Goal: Task Accomplishment & Management: Manage account settings

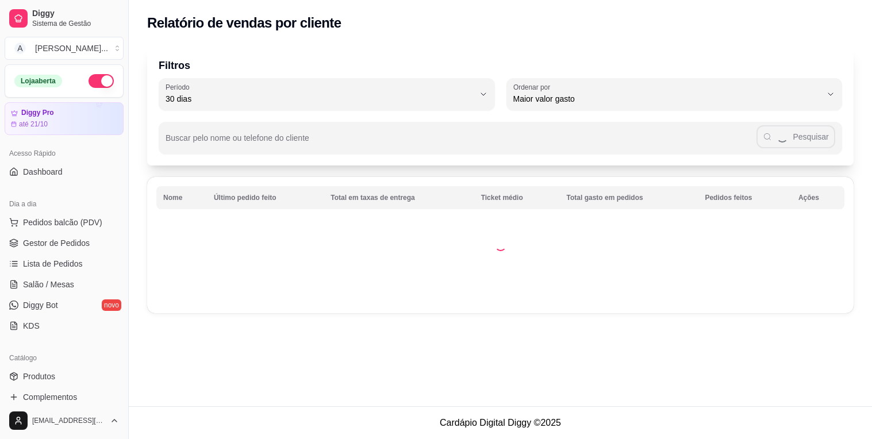
select select "30"
select select "HIGHEST_TOTAL_SPENT_WITH_ORDERS"
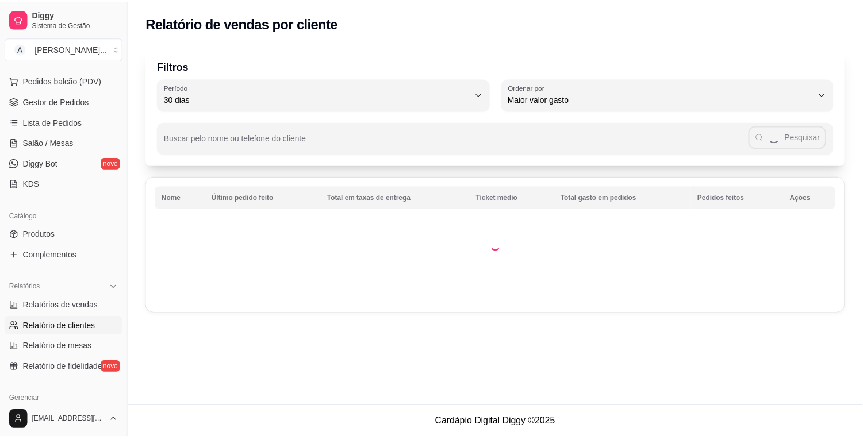
scroll to position [64, 0]
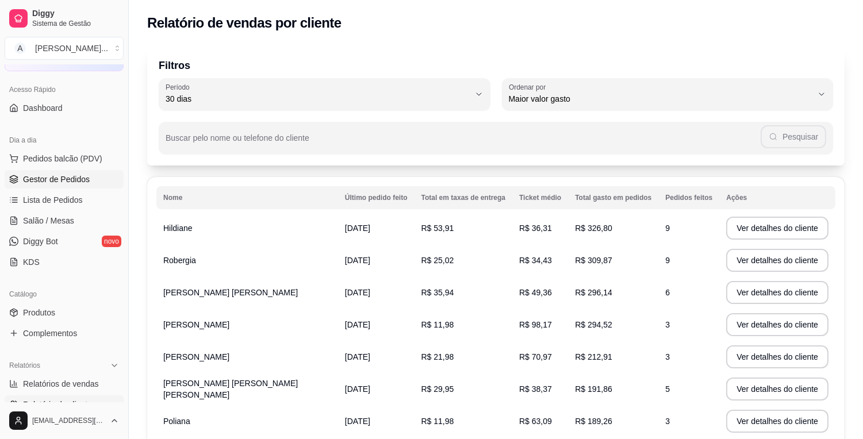
click at [72, 183] on span "Gestor de Pedidos" at bounding box center [56, 179] width 67 height 11
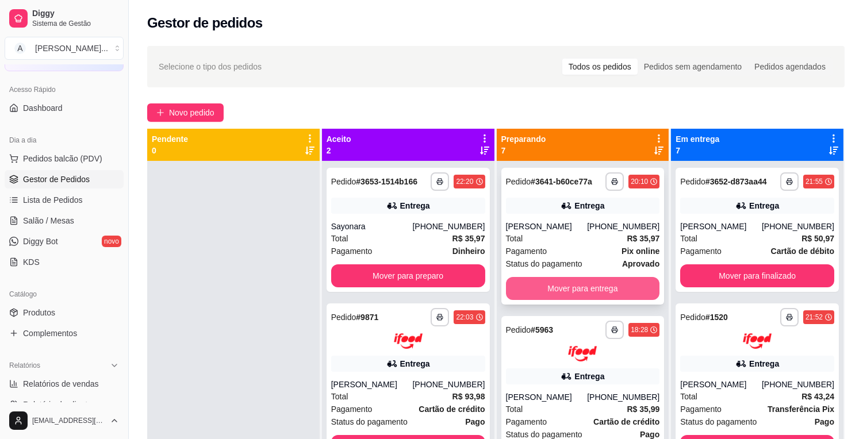
click at [596, 282] on button "Mover para entrega" at bounding box center [583, 288] width 154 height 23
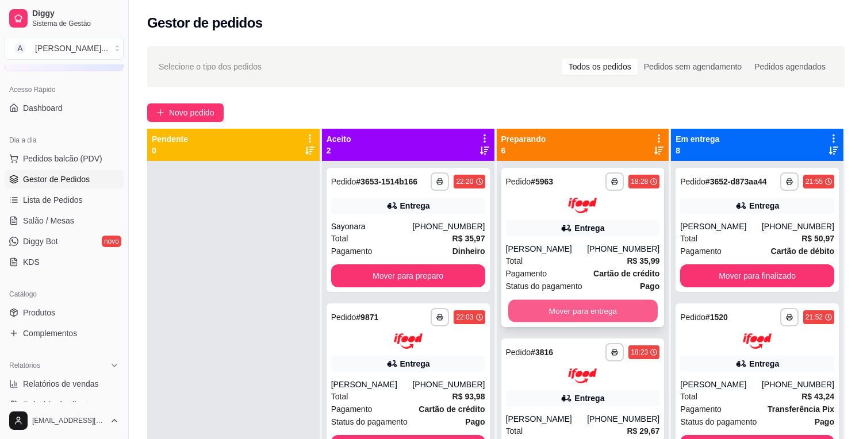
click at [619, 301] on button "Mover para entrega" at bounding box center [582, 311] width 149 height 22
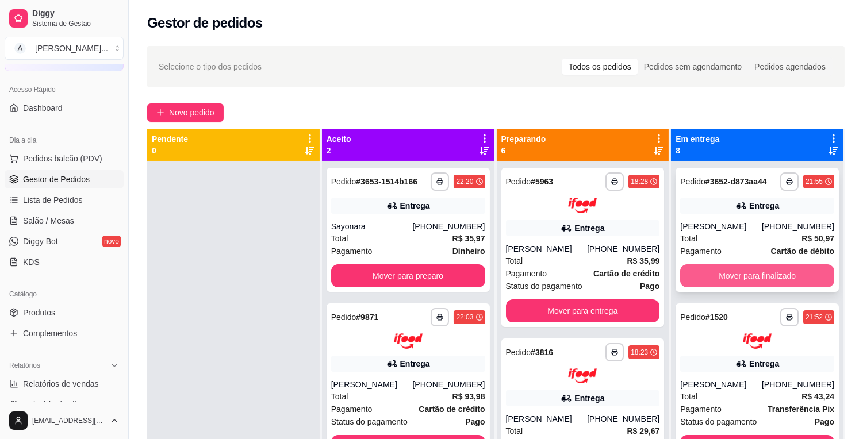
click at [697, 270] on button "Mover para finalizado" at bounding box center [757, 275] width 154 height 23
click at [697, 270] on div "Mover para finalizado" at bounding box center [757, 275] width 154 height 23
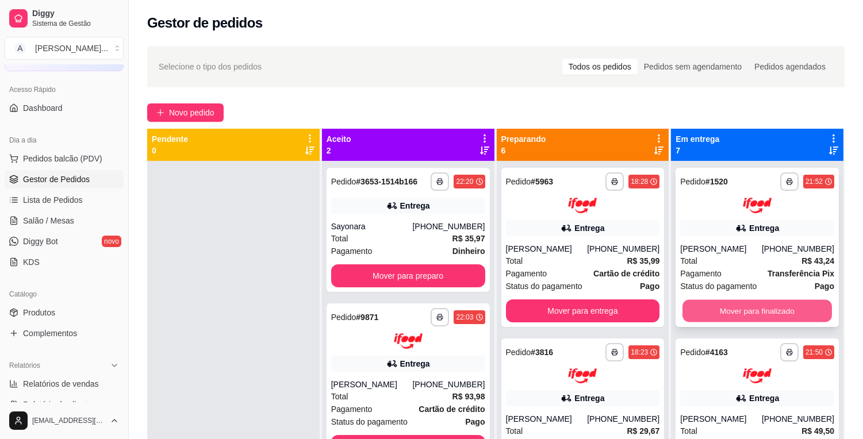
click at [731, 309] on button "Mover para finalizado" at bounding box center [756, 311] width 149 height 22
click at [731, 309] on button "Mover para finalizado" at bounding box center [757, 311] width 154 height 23
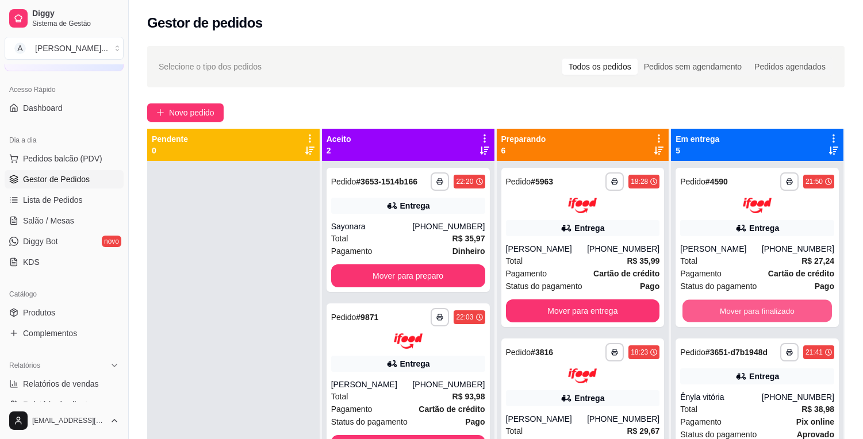
click at [731, 309] on button "Mover para finalizado" at bounding box center [756, 311] width 149 height 22
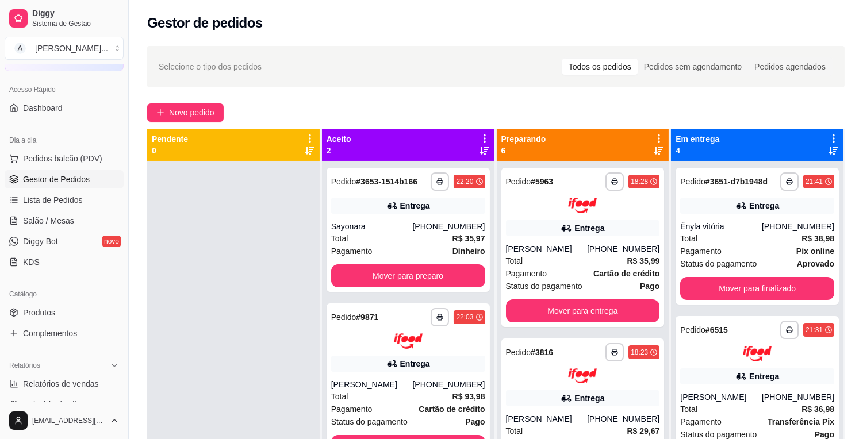
click at [731, 309] on div "**********" at bounding box center [757, 380] width 172 height 439
click at [736, 293] on button "Mover para finalizado" at bounding box center [757, 288] width 154 height 23
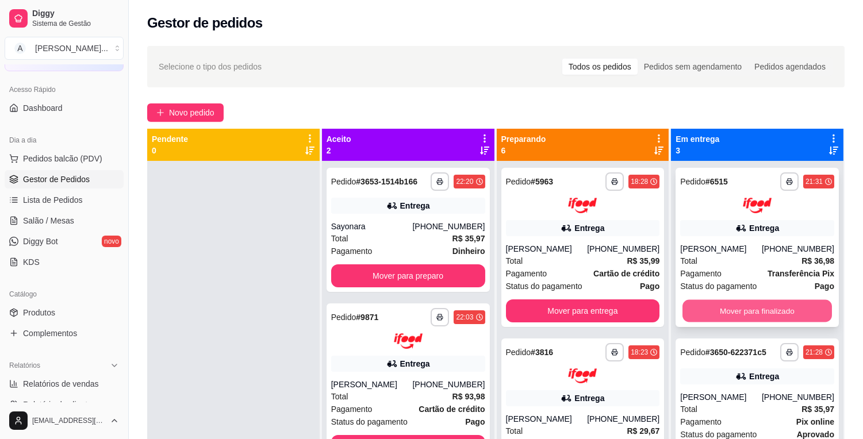
click at [740, 309] on button "Mover para finalizado" at bounding box center [756, 311] width 149 height 22
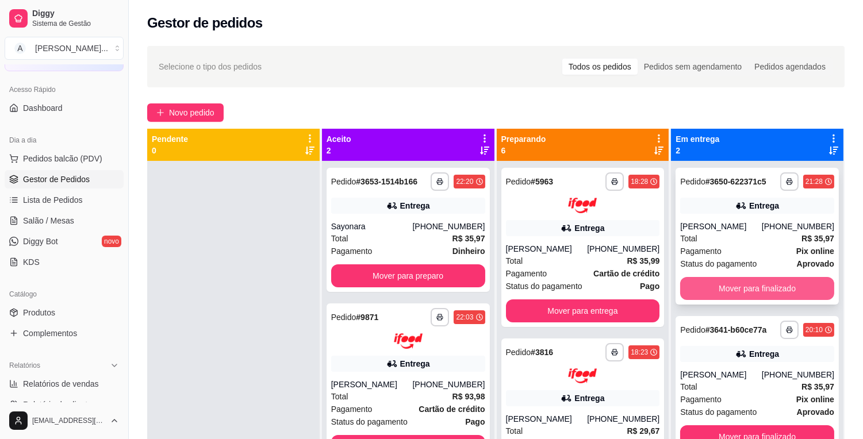
click at [750, 289] on button "Mover para finalizado" at bounding box center [757, 288] width 154 height 23
click at [750, 289] on div "Mover para finalizado" at bounding box center [757, 288] width 154 height 23
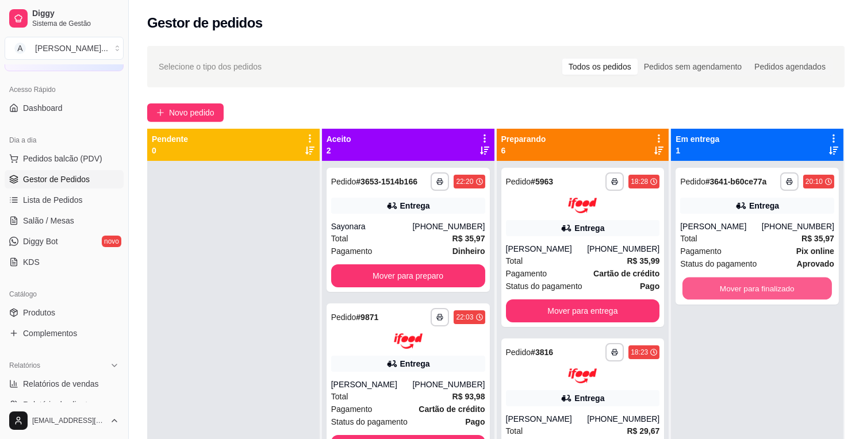
click at [750, 289] on button "Mover para finalizado" at bounding box center [756, 289] width 149 height 22
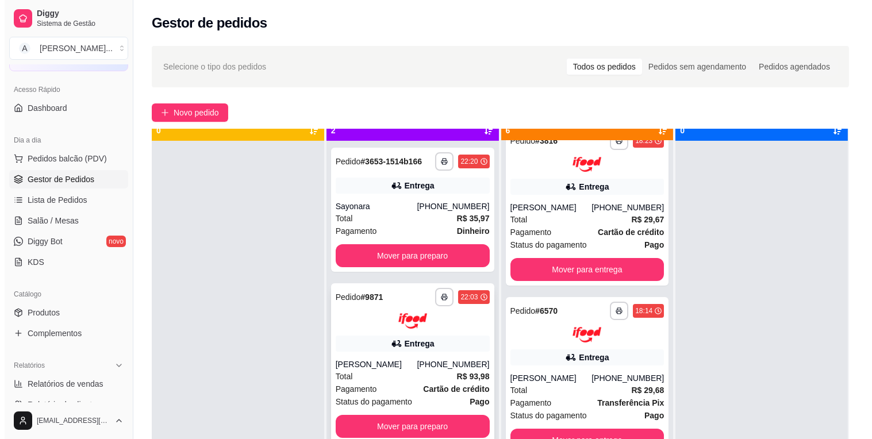
scroll to position [32, 0]
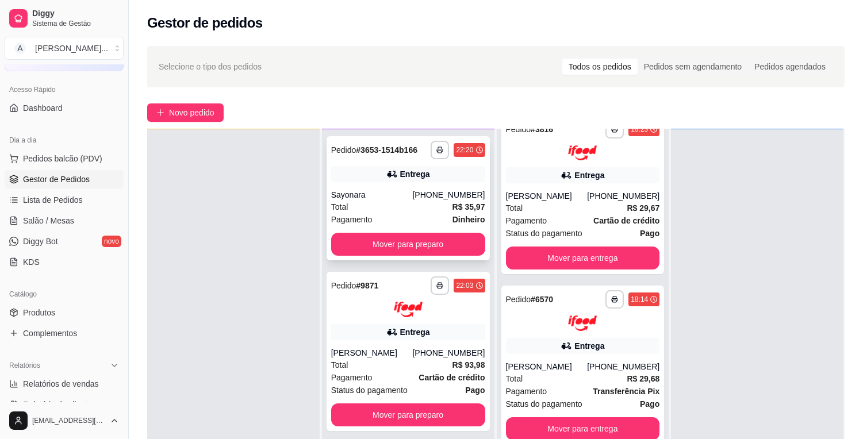
click at [383, 209] on div "Total R$ 35,97" at bounding box center [408, 207] width 154 height 13
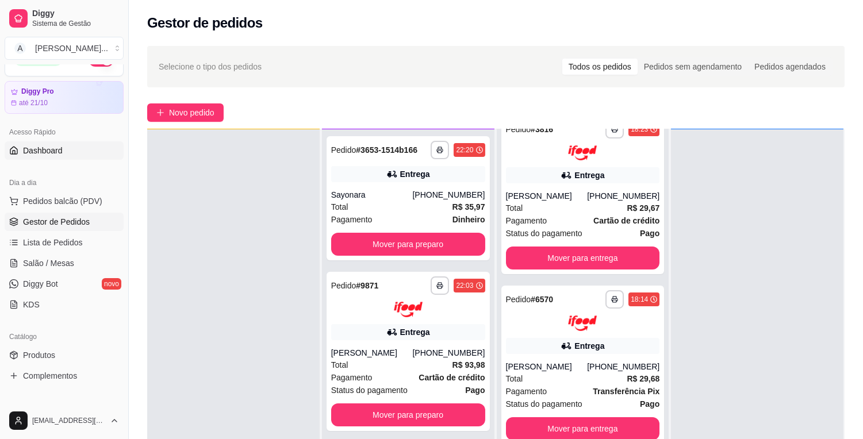
scroll to position [0, 0]
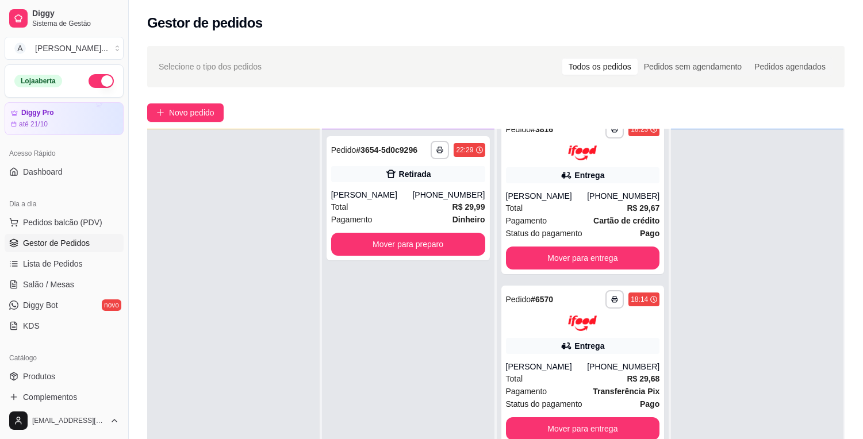
click at [92, 79] on button "button" at bounding box center [101, 81] width 25 height 14
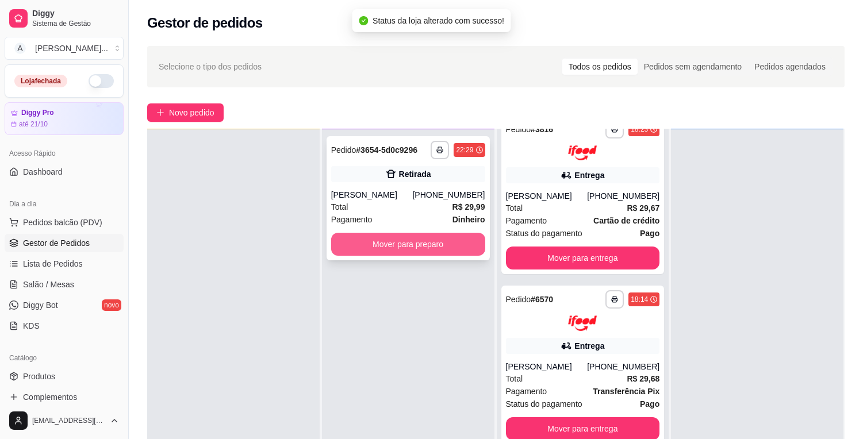
click at [372, 238] on button "Mover para preparo" at bounding box center [408, 244] width 154 height 23
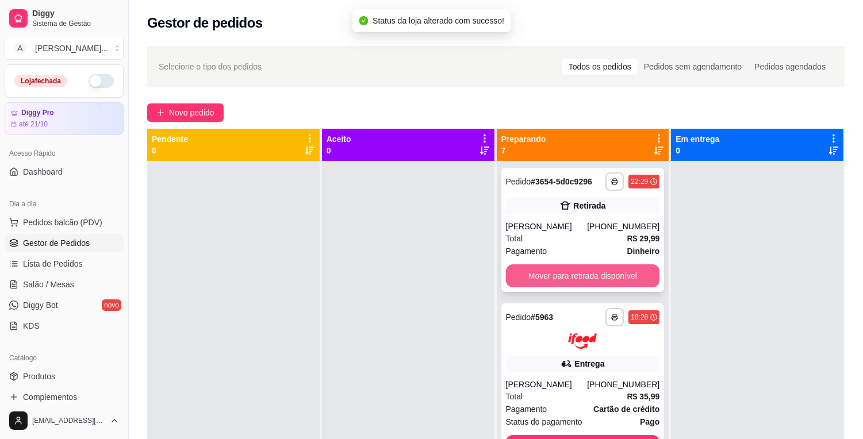
click at [573, 278] on button "Mover para retirada disponível" at bounding box center [583, 275] width 154 height 23
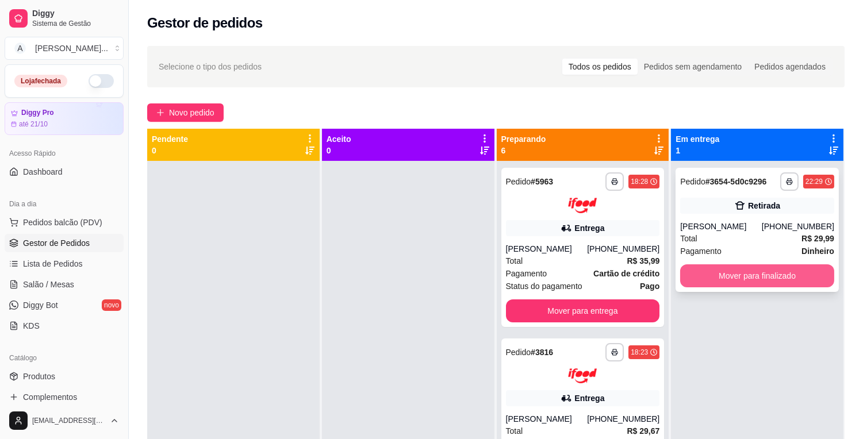
click at [755, 275] on button "Mover para finalizado" at bounding box center [757, 275] width 154 height 23
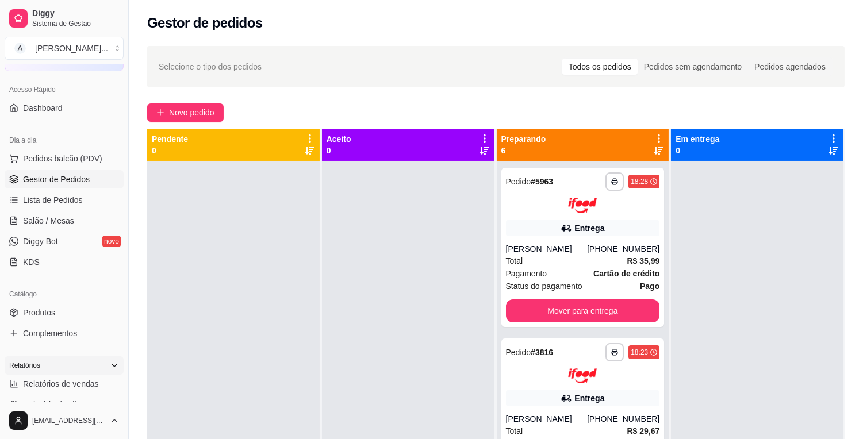
scroll to position [128, 0]
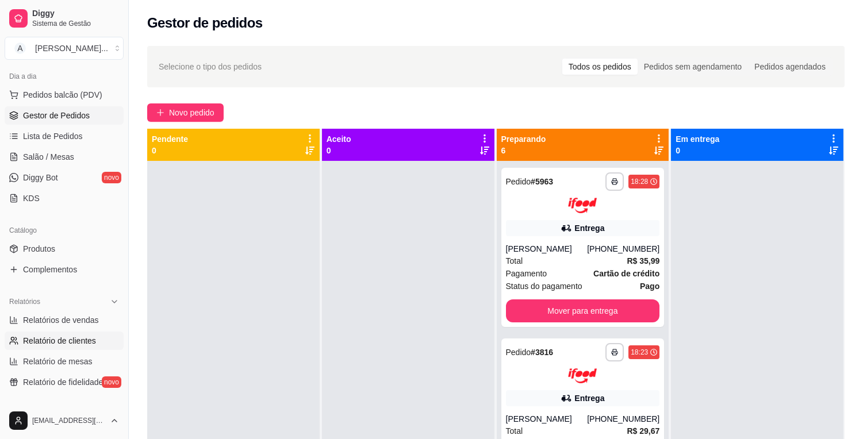
click at [85, 338] on span "Relatório de clientes" at bounding box center [59, 340] width 73 height 11
select select "30"
select select "HIGHEST_TOTAL_SPENT_WITH_ORDERS"
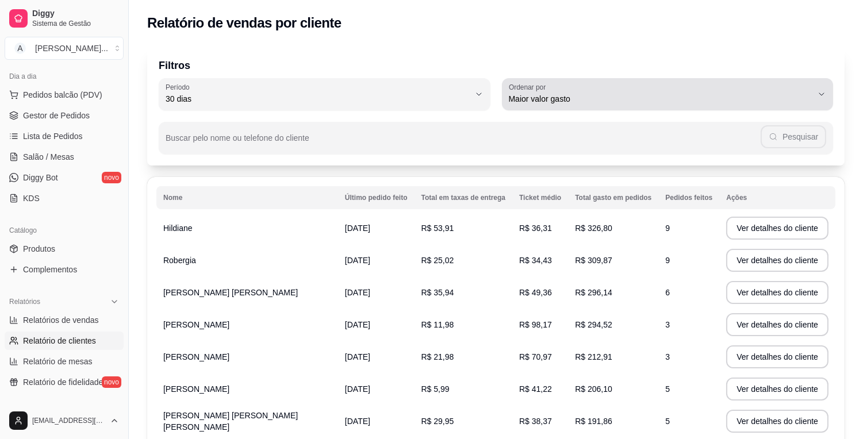
click at [565, 95] on span "Maior valor gasto" at bounding box center [661, 98] width 304 height 11
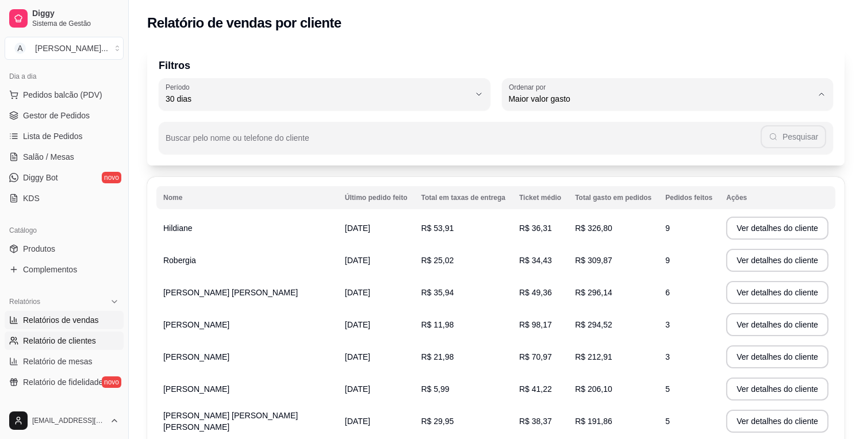
click at [92, 313] on link "Relatórios de vendas" at bounding box center [64, 320] width 119 height 18
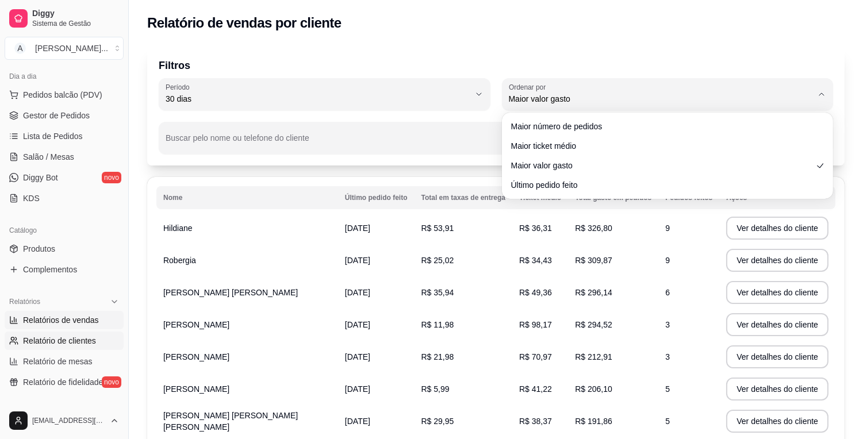
select select "ALL"
select select "0"
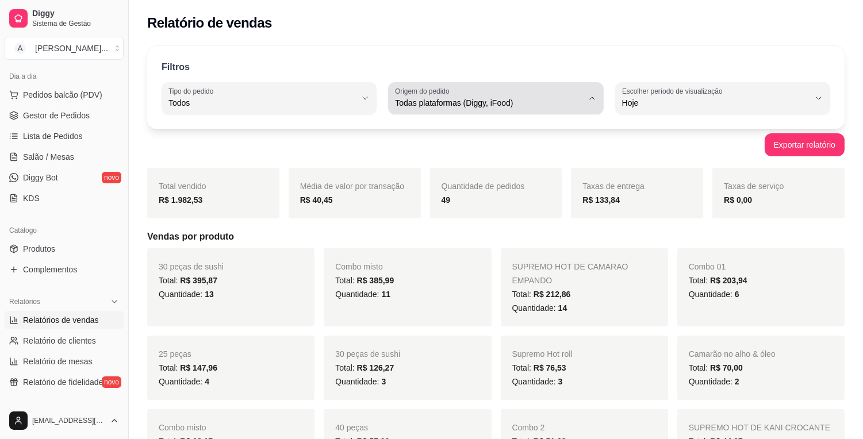
click at [566, 97] on span "Todas plataformas (Diggy, iFood)" at bounding box center [488, 102] width 187 height 11
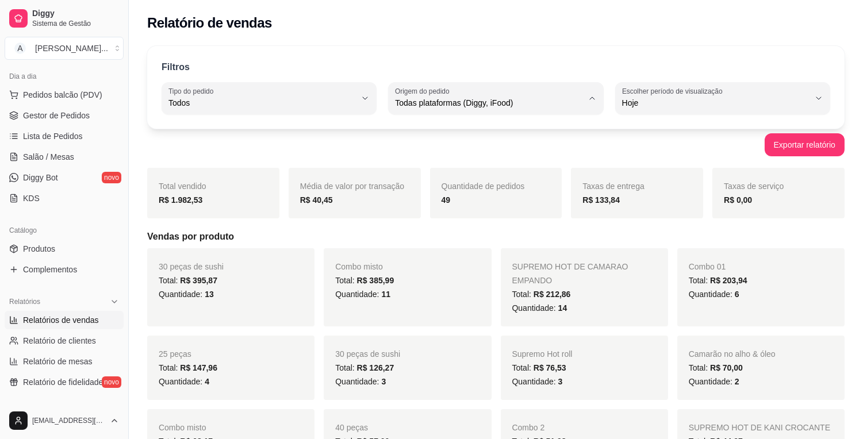
click at [519, 167] on span "iFood" at bounding box center [490, 168] width 178 height 11
type input "IFOOD"
select select "IFOOD"
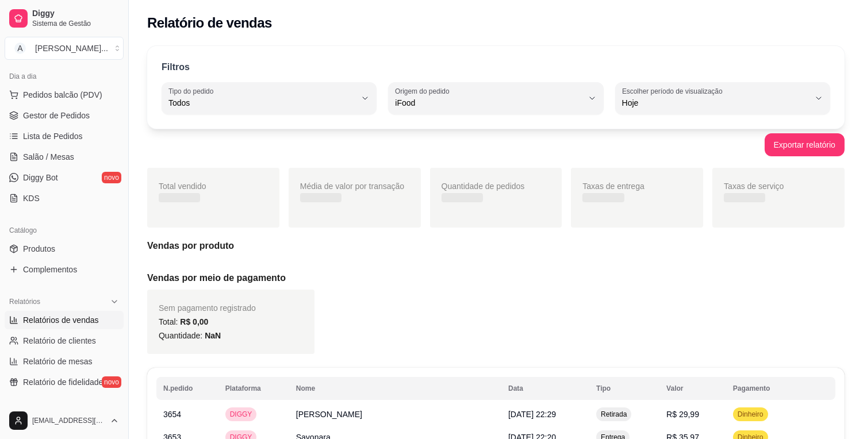
scroll to position [10, 0]
